Goal: Navigation & Orientation: Go to known website

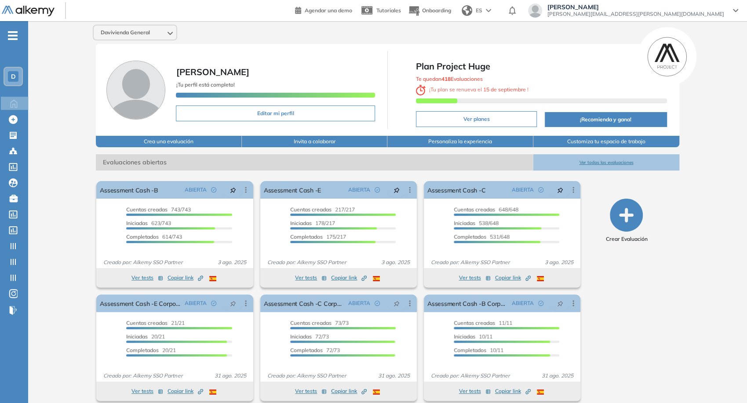
click at [668, 17] on span "[PERSON_NAME][EMAIL_ADDRESS][PERSON_NAME][DOMAIN_NAME]" at bounding box center [636, 14] width 177 height 7
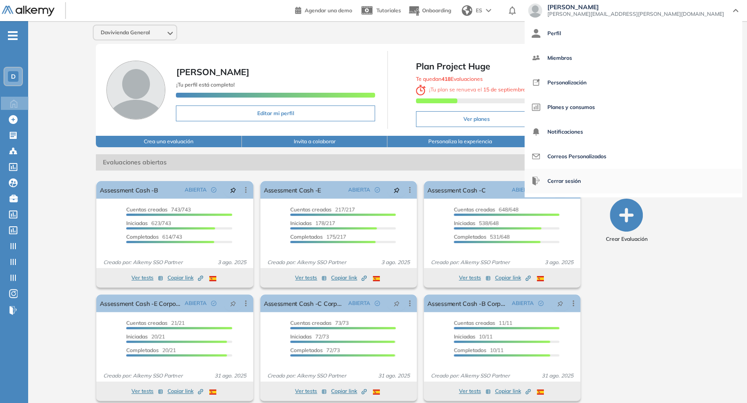
click at [581, 180] on span "Cerrar sesión" at bounding box center [564, 181] width 33 height 21
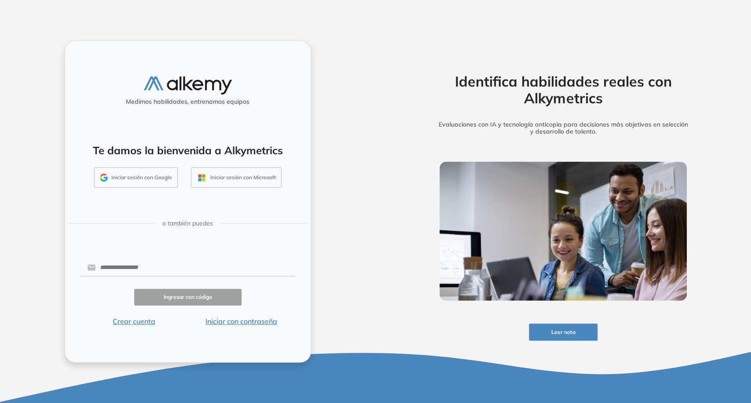
click at [148, 182] on button "Iniciar sesión con Google" at bounding box center [136, 178] width 84 height 20
